Goal: Task Accomplishment & Management: Use online tool/utility

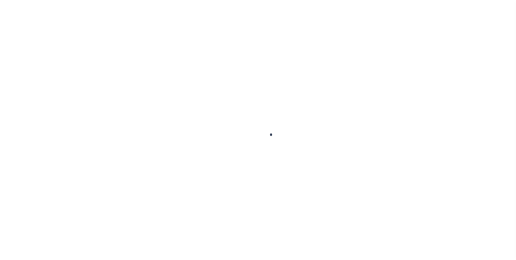
scroll to position [5, 0]
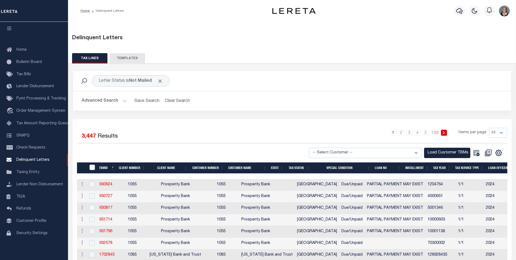
click at [126, 60] on button "TEMPLATES" at bounding box center [127, 58] width 35 height 10
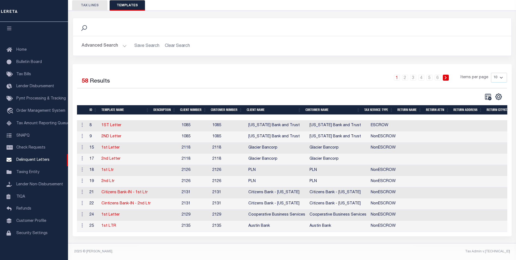
scroll to position [57, 0]
click at [501, 74] on select "10 25 50 100" at bounding box center [499, 78] width 16 height 10
select select "100"
click at [491, 73] on select "10 25 50 100" at bounding box center [499, 78] width 16 height 10
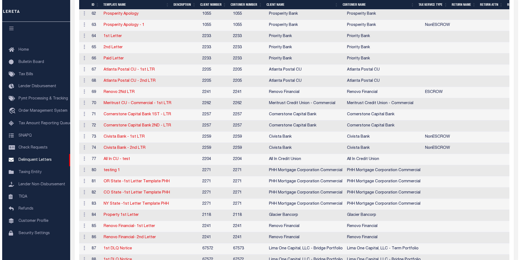
scroll to position [574, 0]
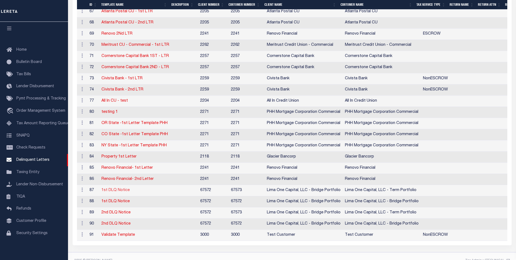
click at [107, 191] on link "1st DLQ Notice" at bounding box center [116, 190] width 28 height 4
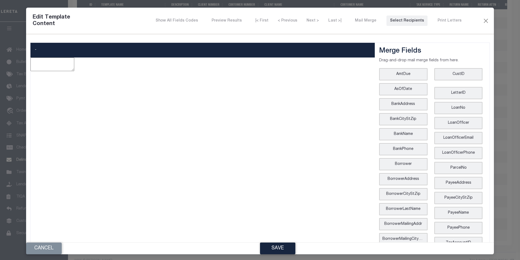
type textarea "<p><span style="font-family: arial, helvetica, sans-serif;"><img title="Lima On…"
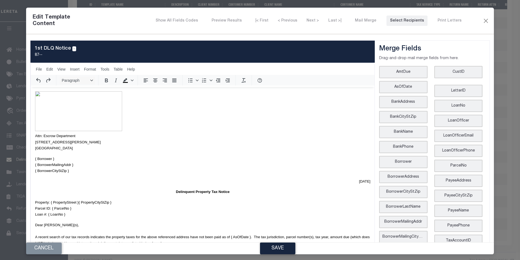
scroll to position [0, 0]
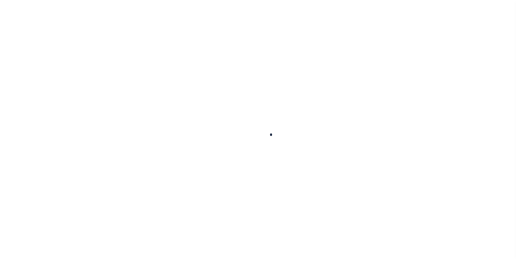
scroll to position [5, 0]
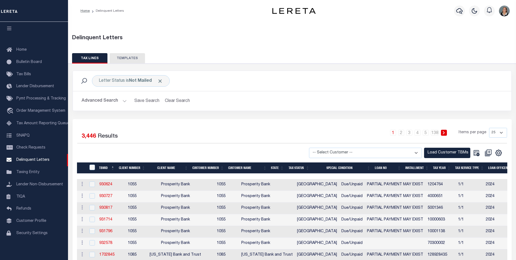
click at [123, 101] on button "Advanced Search" at bounding box center [104, 101] width 45 height 11
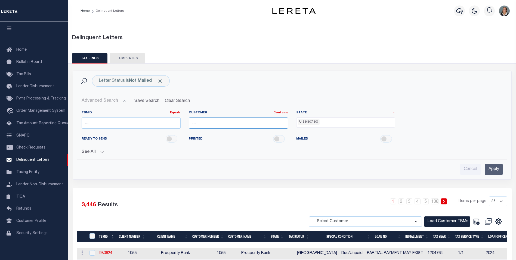
click at [260, 121] on input "text" at bounding box center [238, 122] width 99 height 11
type input "Glacier Bancorp Commercial"
click at [325, 125] on span "0 selected" at bounding box center [345, 122] width 99 height 10
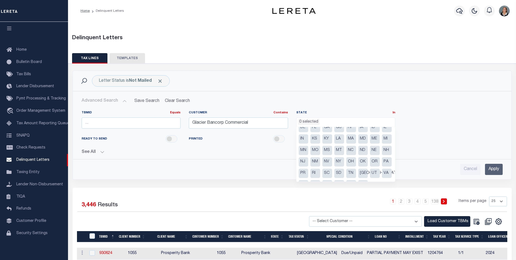
scroll to position [39, 0]
click at [322, 175] on li "WA" at bounding box center [327, 174] width 10 height 9
select select "WA"
click at [415, 162] on div "Cancel Apply" at bounding box center [292, 167] width 430 height 16
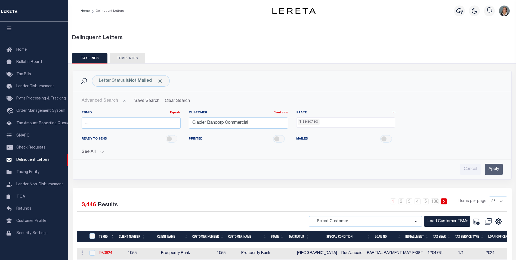
click at [499, 171] on input "Apply" at bounding box center [494, 169] width 18 height 11
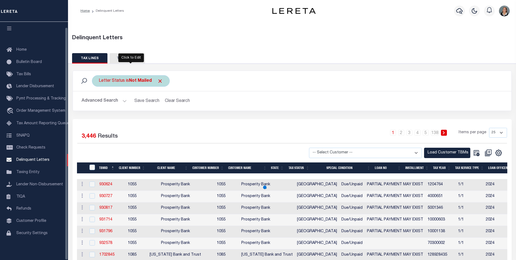
click at [164, 82] on div "Letter Status is Not Mailed" at bounding box center [131, 80] width 78 height 11
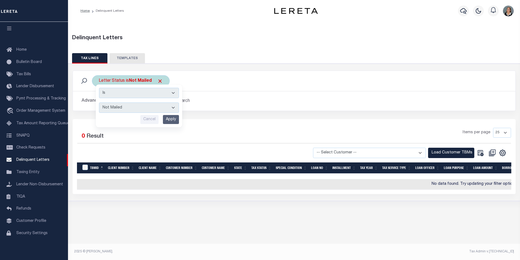
click at [174, 106] on select "--ALL-- Mailed Not Mailed" at bounding box center [139, 107] width 80 height 10
select select "All"
click at [99, 102] on select "--ALL-- Mailed Not Mailed" at bounding box center [139, 107] width 80 height 10
click at [174, 118] on input "Apply" at bounding box center [171, 119] width 16 height 9
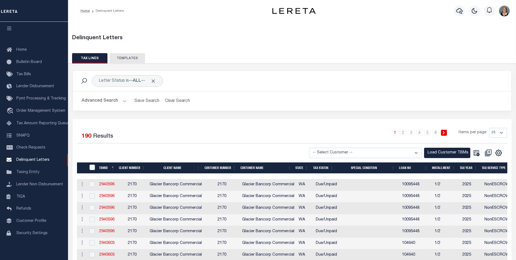
click at [416, 152] on select "-- Select Customer -- Accumatch - Refunds All In Credit Union Amarillo National…" at bounding box center [365, 153] width 113 height 11
select select "2170"
click at [314, 148] on select "-- Select Customer -- Accumatch - Refunds All In Credit Union Amarillo National…" at bounding box center [365, 153] width 113 height 11
click at [448, 152] on button "Load Customer TBMs" at bounding box center [447, 153] width 46 height 11
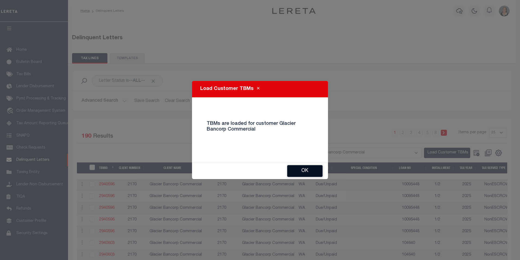
click at [309, 168] on button "Ok" at bounding box center [304, 171] width 35 height 12
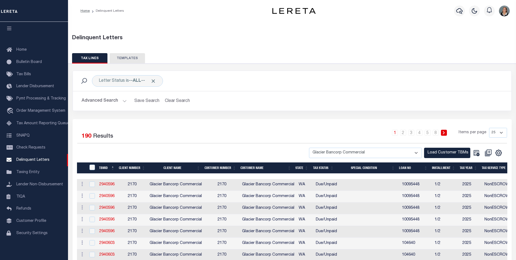
click at [122, 101] on button "Advanced Search" at bounding box center [104, 101] width 45 height 11
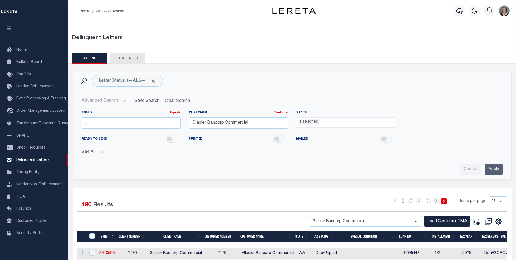
click at [493, 167] on input "Apply" at bounding box center [494, 169] width 18 height 11
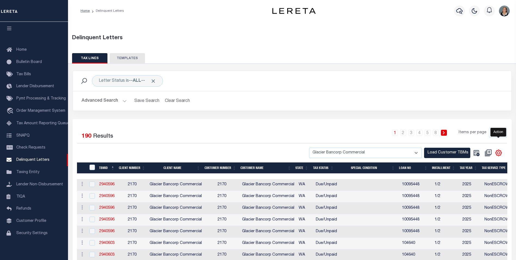
click at [499, 152] on icon "" at bounding box center [498, 152] width 7 height 7
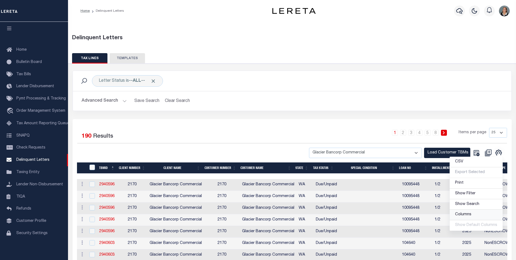
click at [474, 214] on link "Columns" at bounding box center [476, 214] width 53 height 11
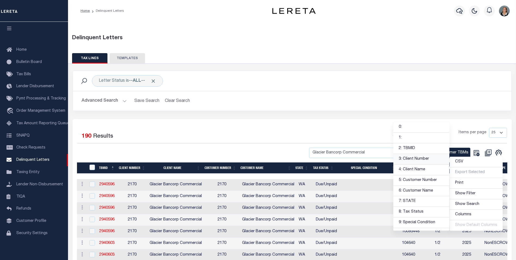
click at [421, 158] on link "3: Client Number" at bounding box center [422, 159] width 56 height 11
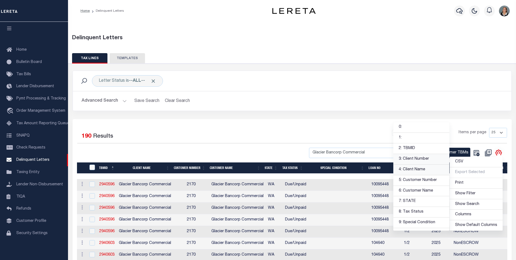
click at [421, 170] on link "4: Client Name" at bounding box center [422, 169] width 56 height 11
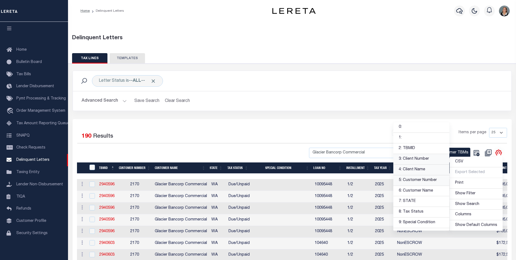
drag, startPoint x: 425, startPoint y: 181, endPoint x: 427, endPoint y: 184, distance: 2.8
click at [426, 182] on link "5: Customer Number" at bounding box center [422, 180] width 56 height 11
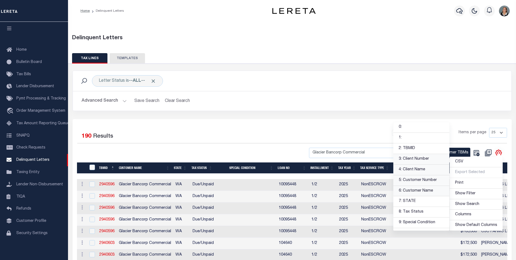
click at [428, 192] on link "6: Customer Name" at bounding box center [422, 191] width 56 height 11
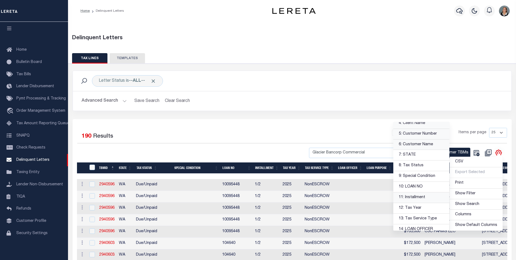
scroll to position [54, 0]
click at [425, 157] on link "8: Tax Status" at bounding box center [422, 157] width 56 height 11
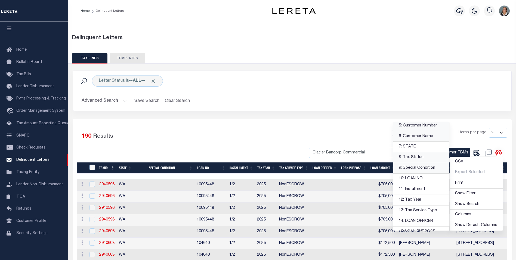
click at [432, 168] on link "9: Special Condition" at bounding box center [422, 168] width 56 height 11
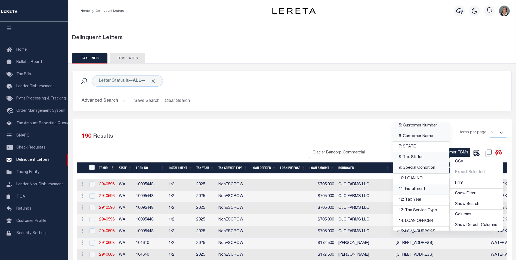
click at [429, 190] on link "11: Installment" at bounding box center [422, 189] width 56 height 11
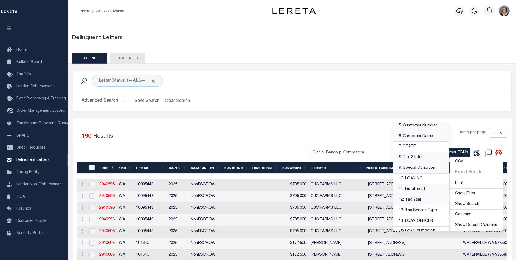
click at [428, 199] on link "12: Tax Year" at bounding box center [422, 200] width 56 height 11
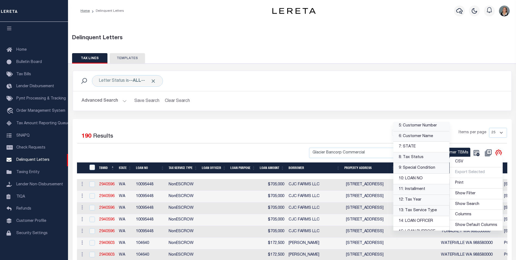
click at [429, 211] on link "13: Tax Service Type" at bounding box center [422, 210] width 56 height 11
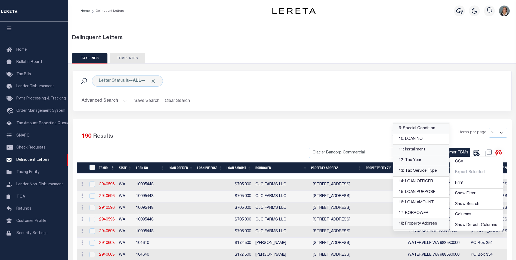
scroll to position [109, 0]
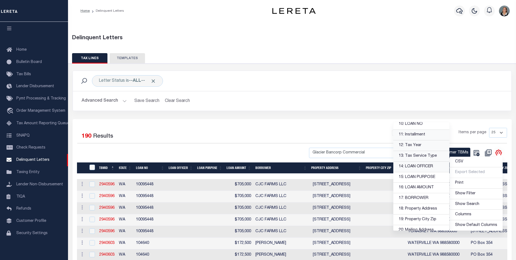
click at [420, 167] on link "14: LOAN OFFICER" at bounding box center [422, 166] width 56 height 11
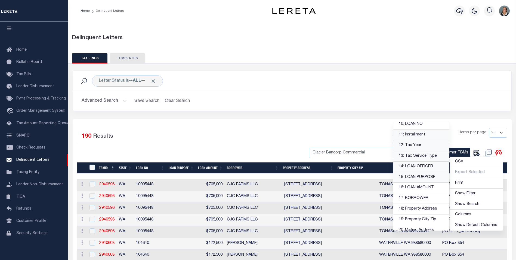
click at [421, 178] on link "15: LOAN PURPOSE" at bounding box center [422, 177] width 56 height 11
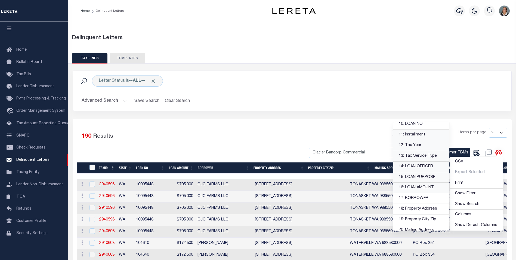
click at [421, 186] on link "16: LOAN AMOUNT" at bounding box center [422, 187] width 56 height 11
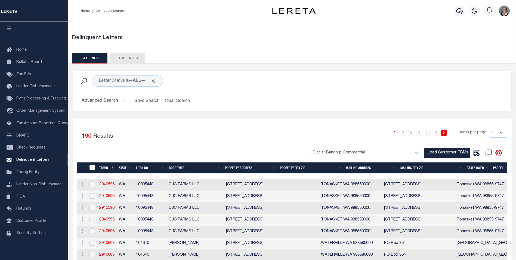
click at [239, 167] on th "Property Address" at bounding box center [250, 167] width 55 height 11
click at [185, 168] on th "BORROWER" at bounding box center [195, 167] width 56 height 11
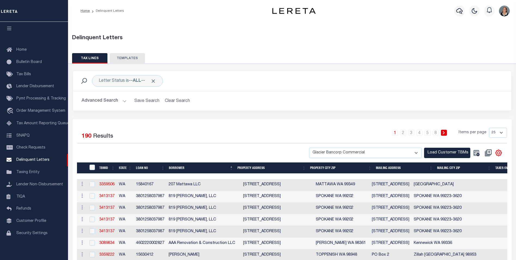
click at [501, 131] on select "25 50 100 500 1000" at bounding box center [498, 133] width 18 height 10
select select "500"
click at [489, 128] on select "25 50 100 500 1000" at bounding box center [498, 133] width 18 height 10
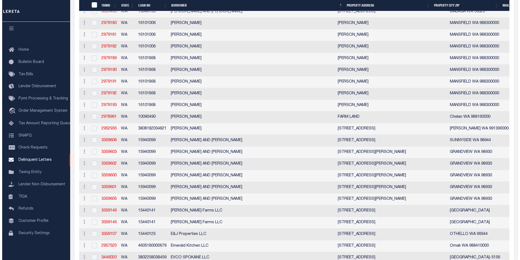
scroll to position [871, 0]
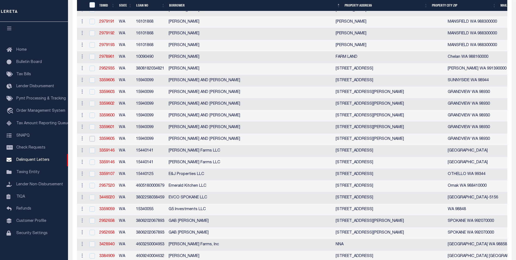
click at [93, 141] on input "checkbox" at bounding box center [92, 138] width 5 height 5
checkbox input "true"
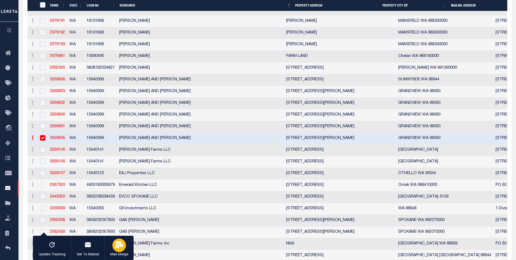
click at [117, 245] on icon "button" at bounding box center [119, 244] width 8 height 7
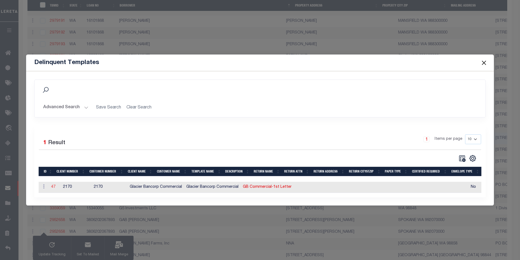
click at [51, 186] on link "47" at bounding box center [53, 187] width 4 height 4
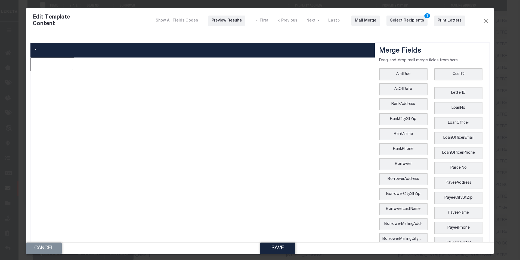
type textarea "<p style="line-height: normal; margin: 0in 0in 8pt; font-size: 11pt; font-famil…"
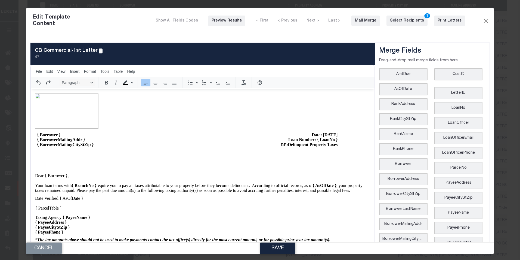
scroll to position [0, 0]
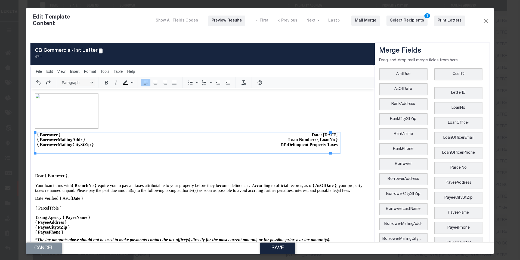
click at [318, 136] on span "Date: August 14, 2025" at bounding box center [325, 134] width 26 height 5
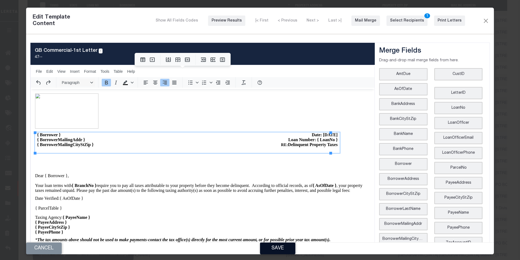
click at [286, 246] on button "Save" at bounding box center [277, 248] width 35 height 12
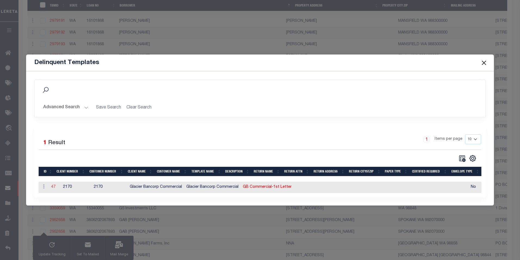
click at [52, 185] on link "47" at bounding box center [53, 187] width 4 height 4
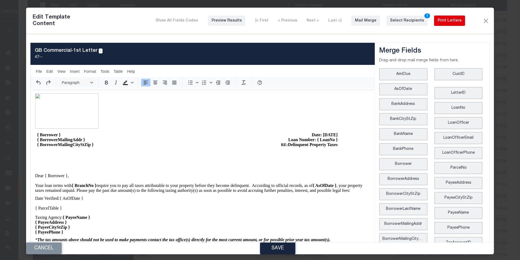
click at [448, 23] on div "Print Letters" at bounding box center [450, 21] width 24 height 6
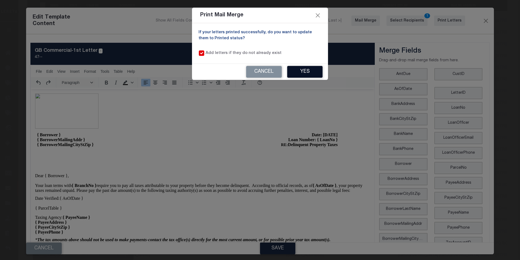
click at [310, 72] on button "Yes" at bounding box center [304, 72] width 35 height 12
